Goal: Task Accomplishment & Management: Manage account settings

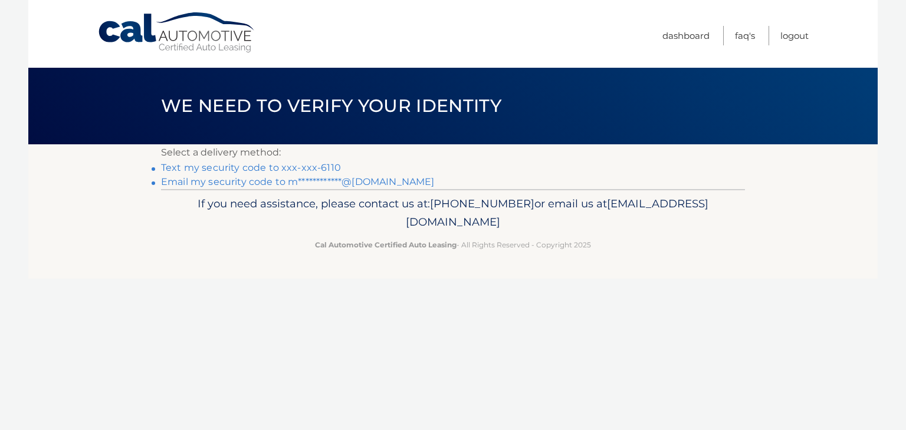
click at [328, 185] on link "**********" at bounding box center [297, 181] width 273 height 11
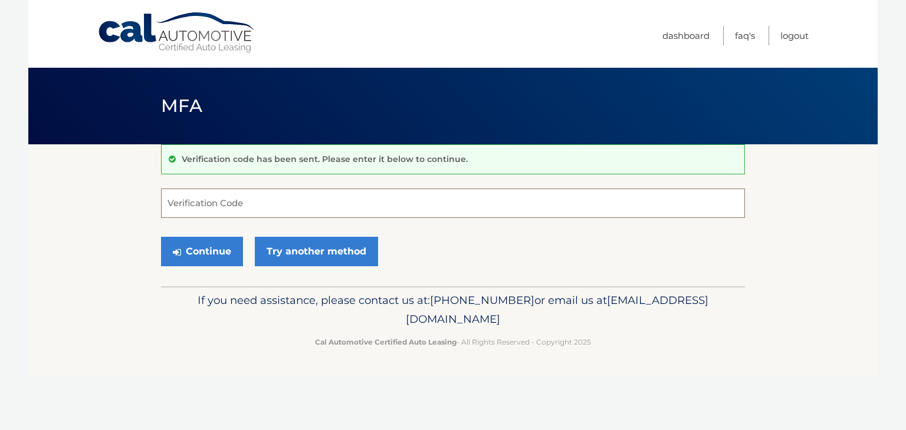
click at [358, 200] on input "Verification Code" at bounding box center [453, 203] width 584 height 29
type input "992444"
click at [161, 237] on button "Continue" at bounding box center [202, 251] width 82 height 29
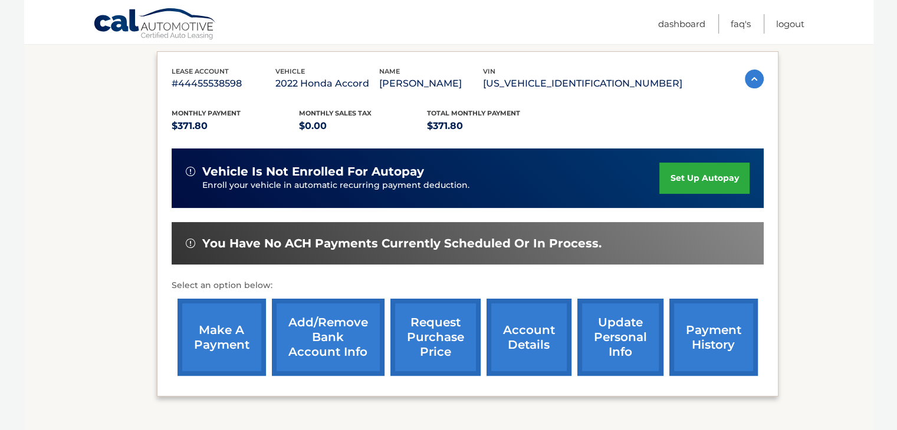
scroll to position [185, 0]
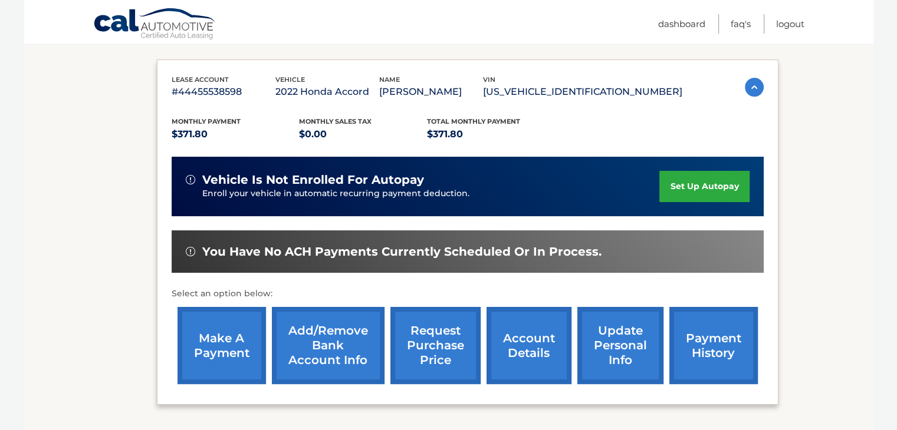
click at [233, 348] on link "make a payment" at bounding box center [221, 345] width 88 height 77
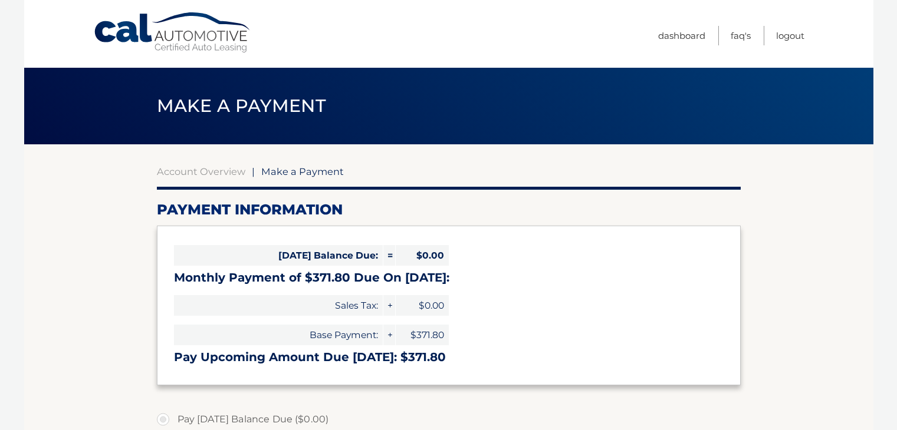
select select "YWZhOGE4ZDMtN2Q2OS00MmVkLWEzMTctMjI4ODE1ZDVjNzlh"
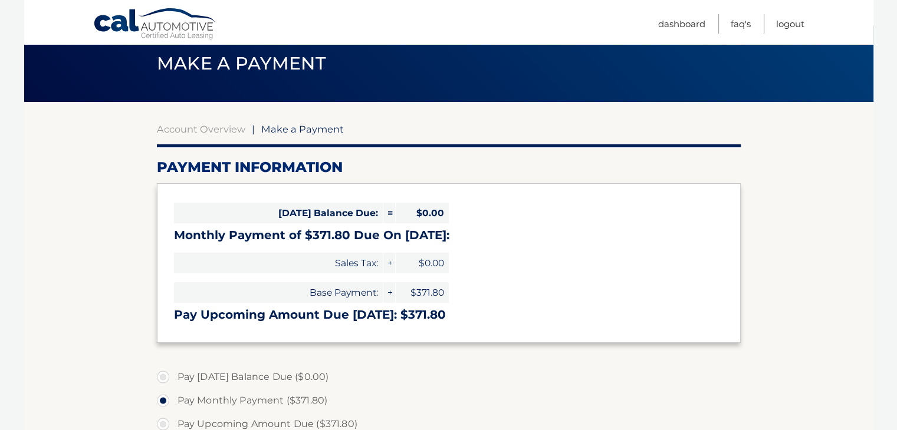
scroll to position [39, 0]
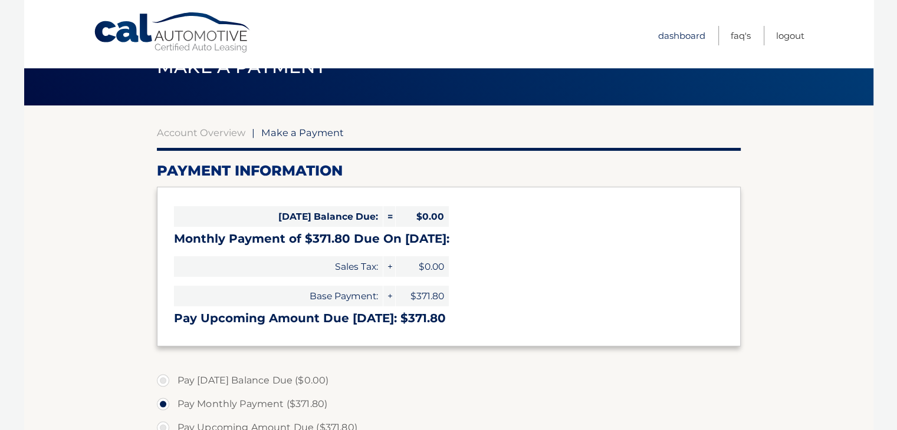
click at [666, 31] on link "Dashboard" at bounding box center [681, 35] width 47 height 19
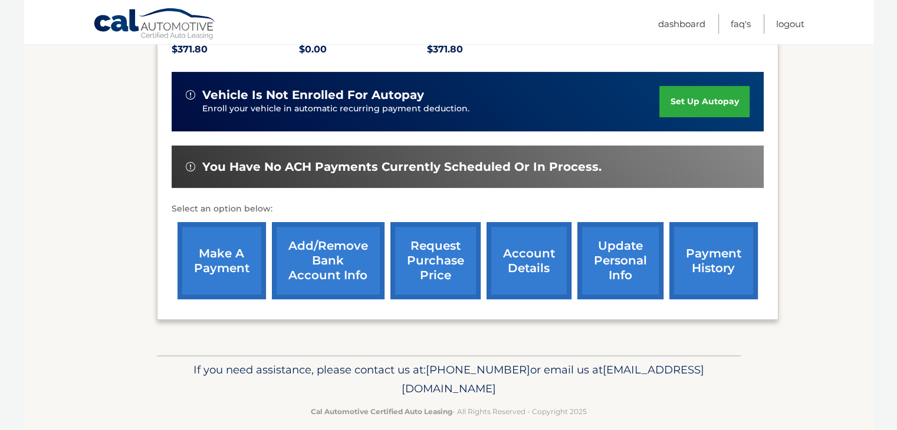
scroll to position [283, 0]
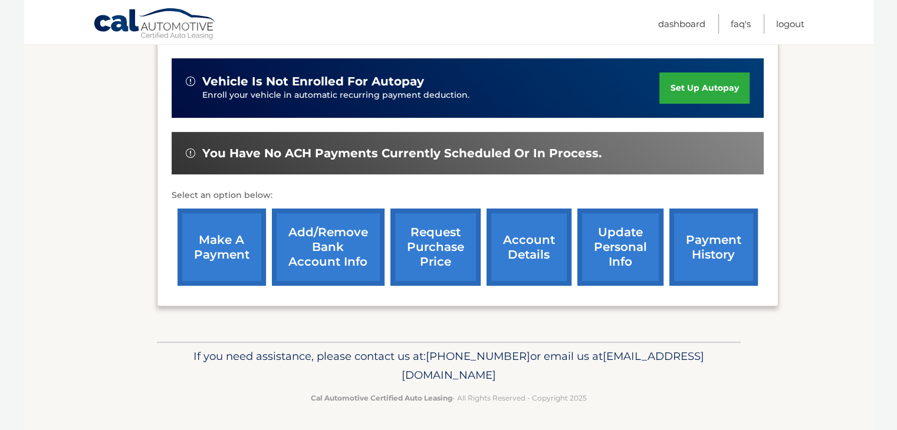
click at [585, 247] on link "update personal info" at bounding box center [620, 247] width 86 height 77
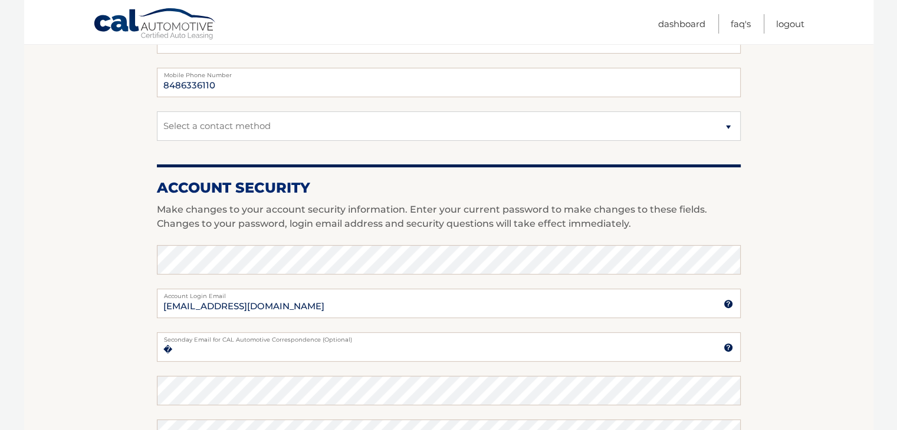
scroll to position [354, 0]
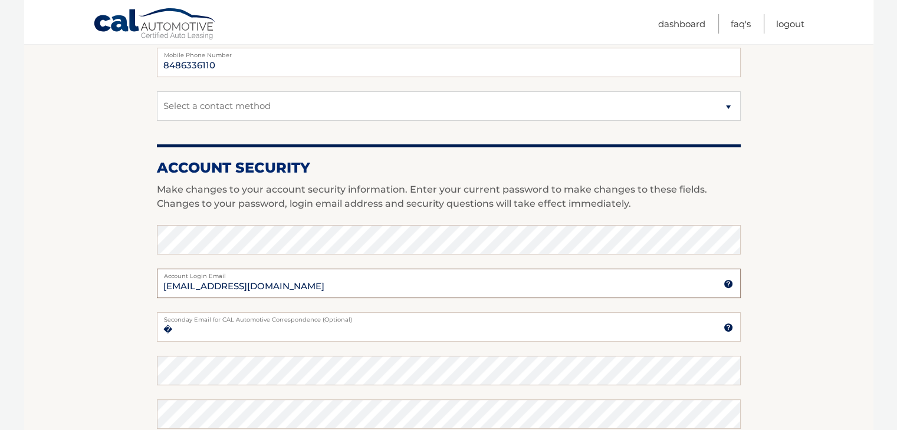
click at [227, 290] on input "mikecalvoni99@gmail.com" at bounding box center [449, 283] width 584 height 29
type input "[EMAIL_ADDRESS][DOMAIN_NAME]"
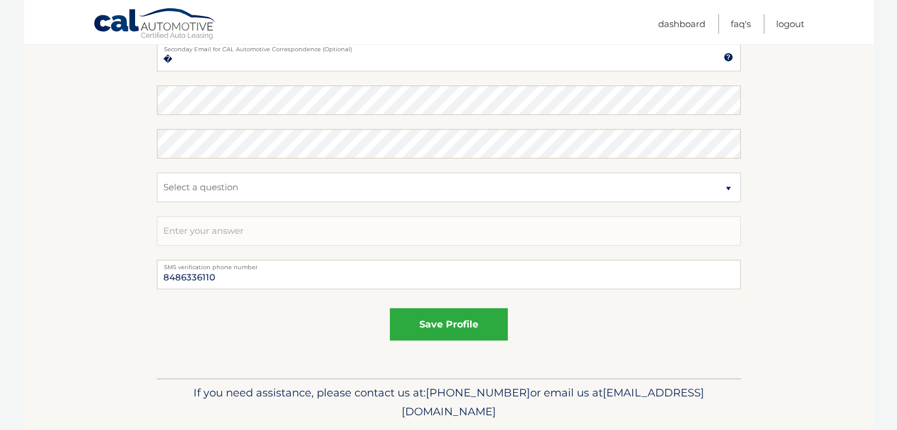
scroll to position [629, 0]
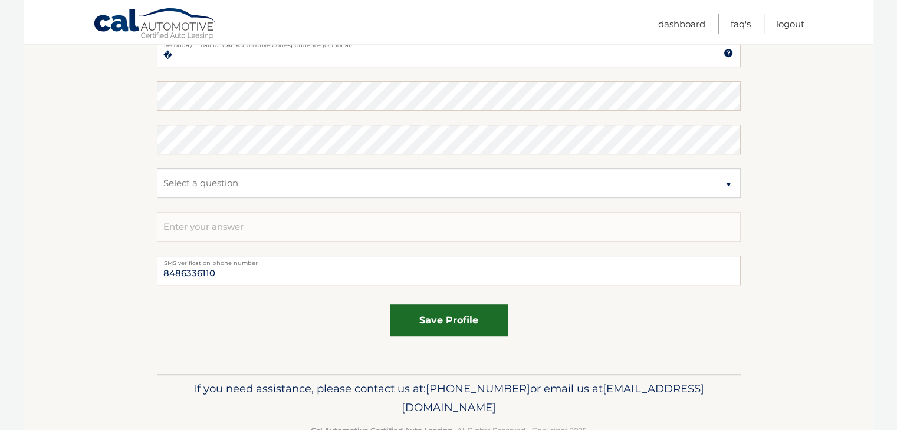
click at [436, 330] on button "save profile" at bounding box center [449, 320] width 118 height 32
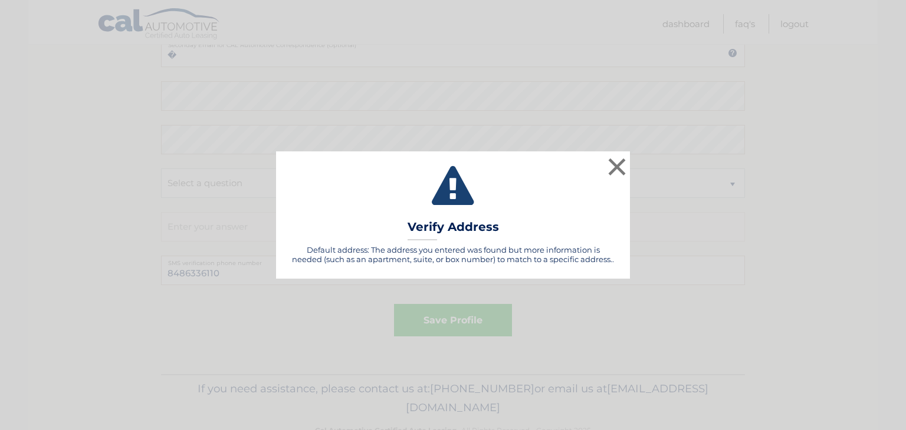
click at [528, 245] on div "Default address: The address you entered was found but more information is need…" at bounding box center [453, 254] width 324 height 19
click at [413, 276] on div "× Validating Verify Address Default address: The address you entered was found …" at bounding box center [453, 215] width 354 height 127
click at [623, 163] on button "×" at bounding box center [617, 167] width 24 height 24
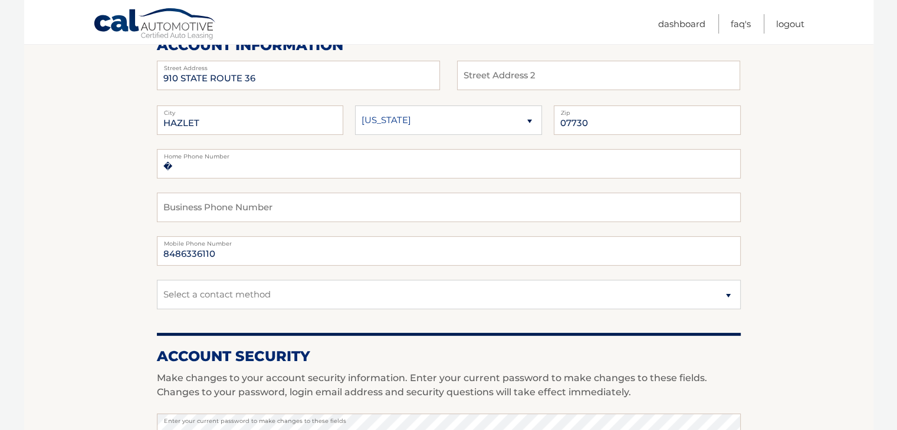
scroll to position [137, 0]
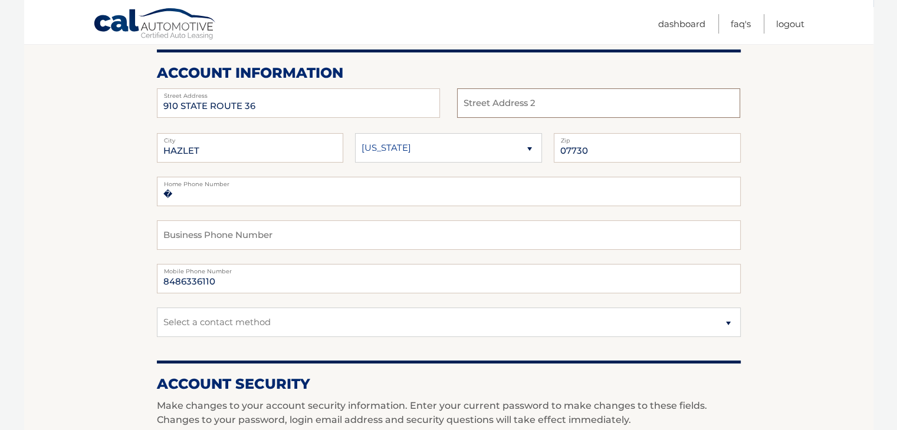
click at [499, 101] on input "text" at bounding box center [598, 102] width 283 height 29
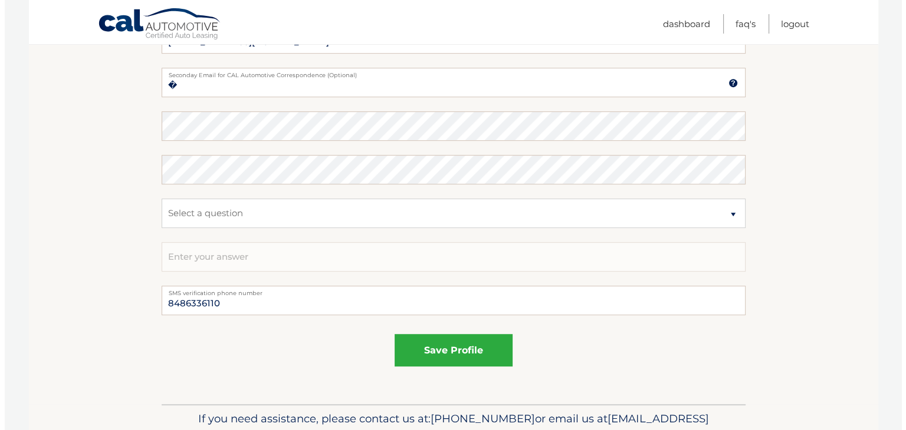
scroll to position [662, 0]
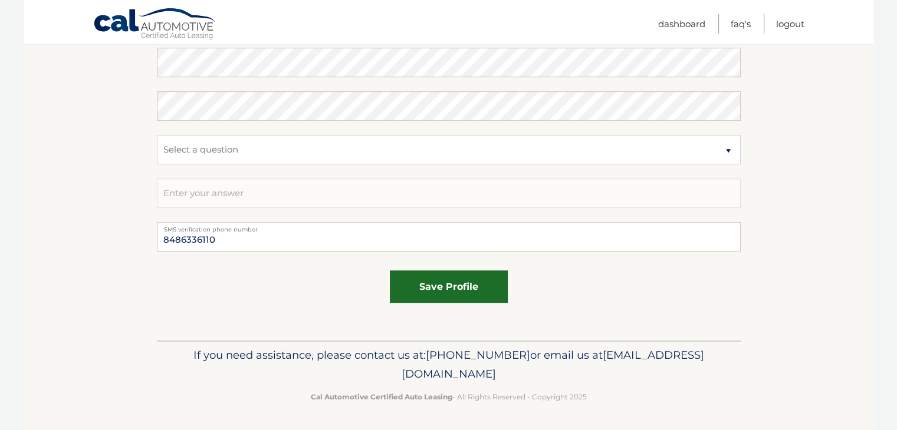
click at [405, 297] on button "save profile" at bounding box center [449, 287] width 118 height 32
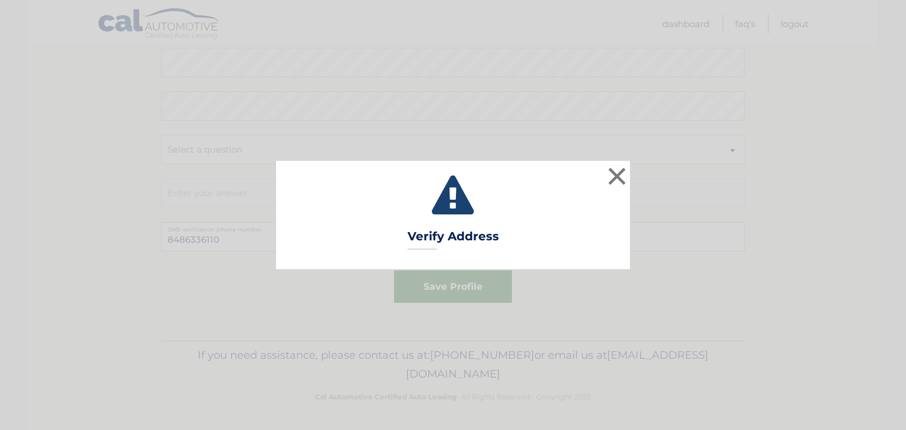
type input "UNIT 223"
click at [449, 244] on h3 "Verify Address" at bounding box center [452, 239] width 91 height 21
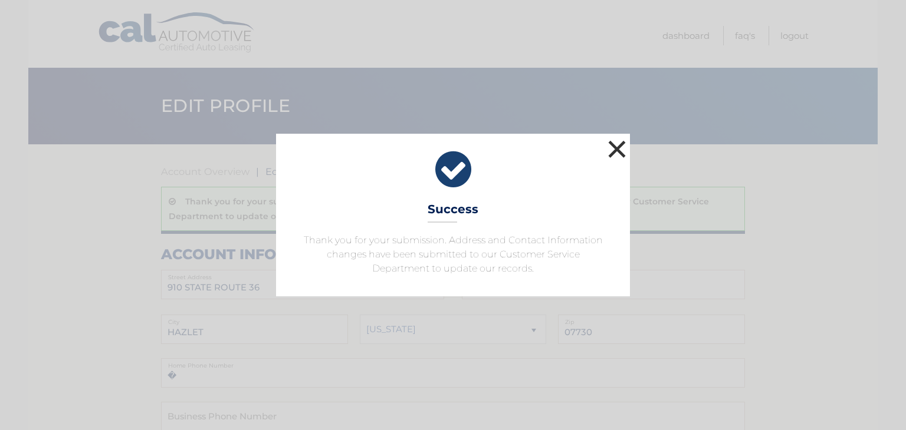
click at [620, 152] on button "×" at bounding box center [617, 149] width 24 height 24
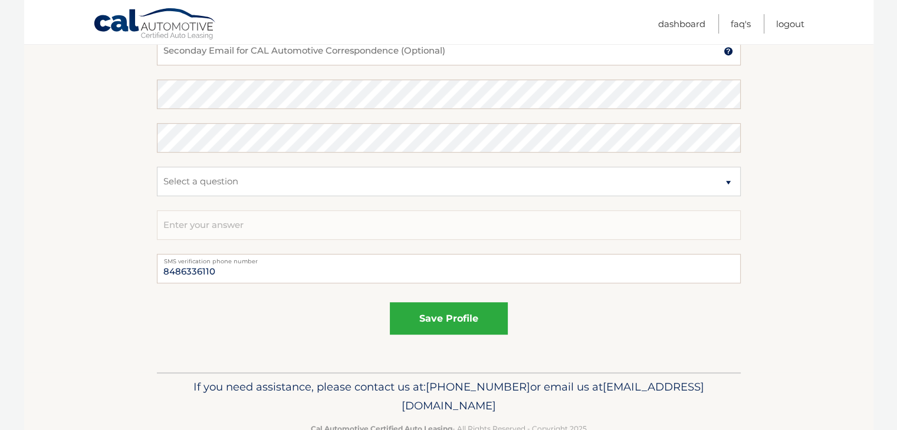
scroll to position [706, 0]
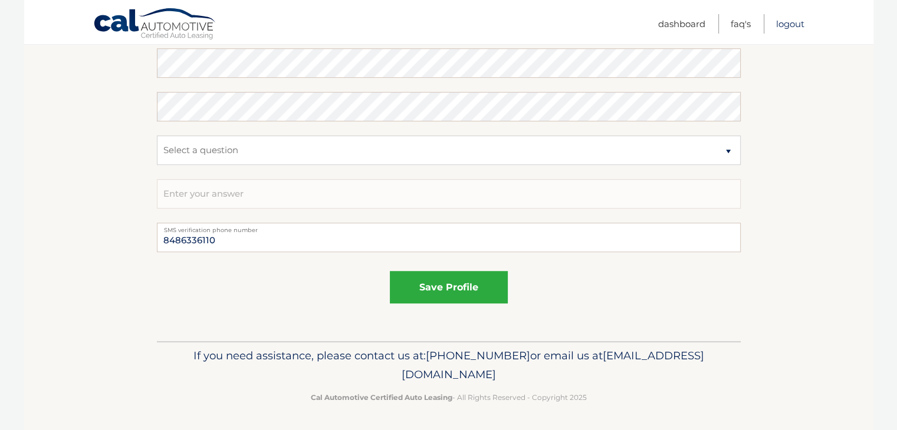
click at [776, 27] on link "Logout" at bounding box center [790, 23] width 28 height 19
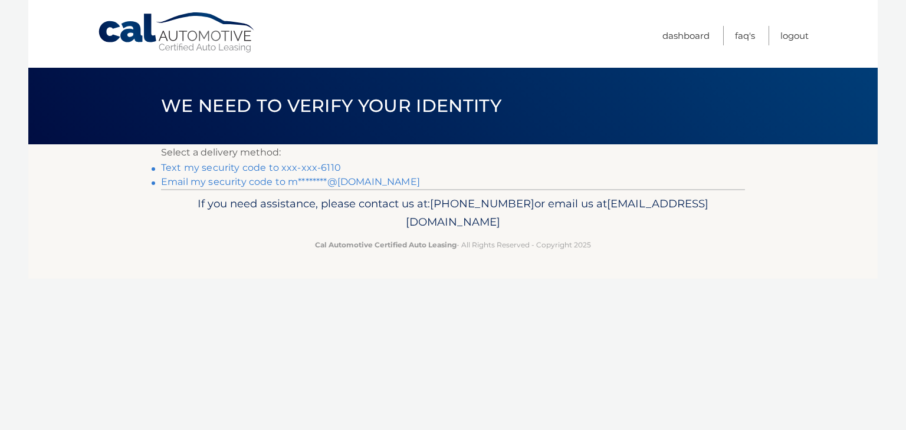
click at [277, 185] on link "Email my security code to m********@[DOMAIN_NAME]" at bounding box center [290, 181] width 259 height 11
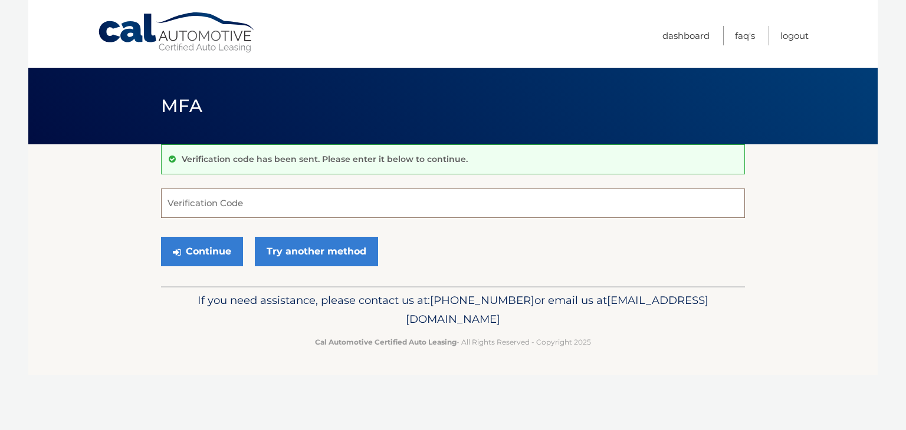
click at [227, 194] on input "Verification Code" at bounding box center [453, 203] width 584 height 29
type input "640483"
click at [193, 260] on button "Continue" at bounding box center [202, 251] width 82 height 29
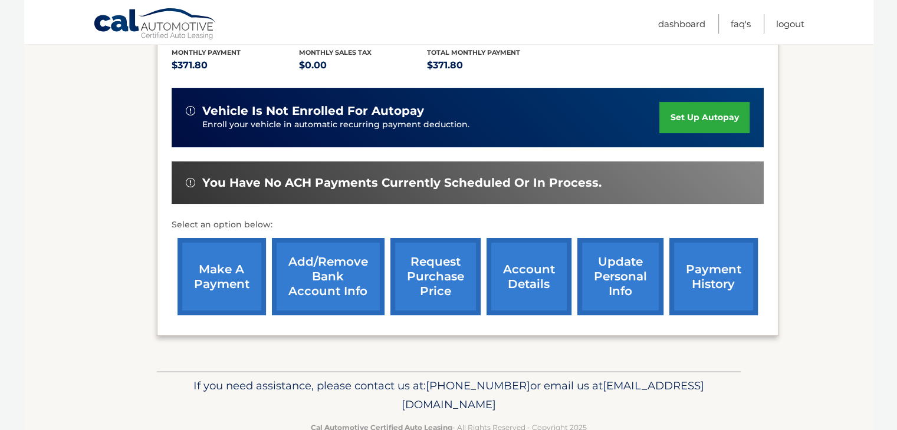
scroll to position [275, 0]
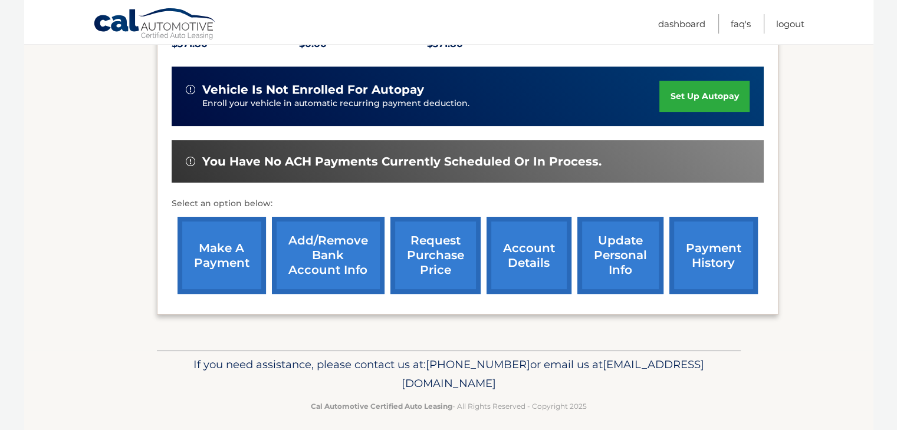
click at [606, 251] on link "update personal info" at bounding box center [620, 255] width 86 height 77
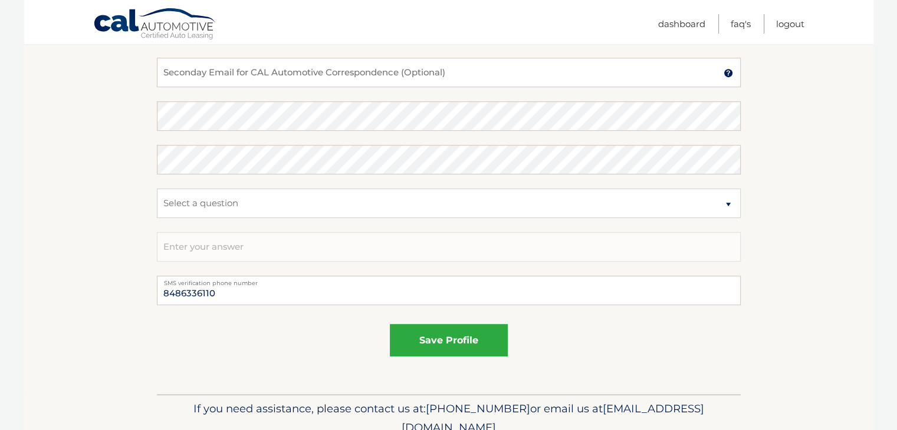
scroll to position [662, 0]
